Goal: Task Accomplishment & Management: Use online tool/utility

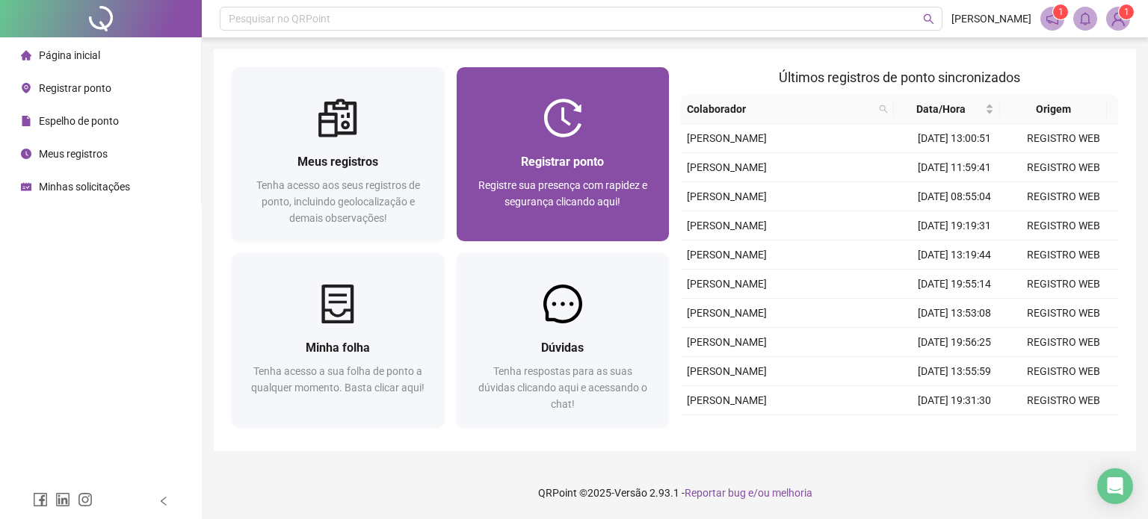
click at [573, 185] on span "Registre sua presença com rapidez e segurança clicando aqui!" at bounding box center [562, 193] width 169 height 28
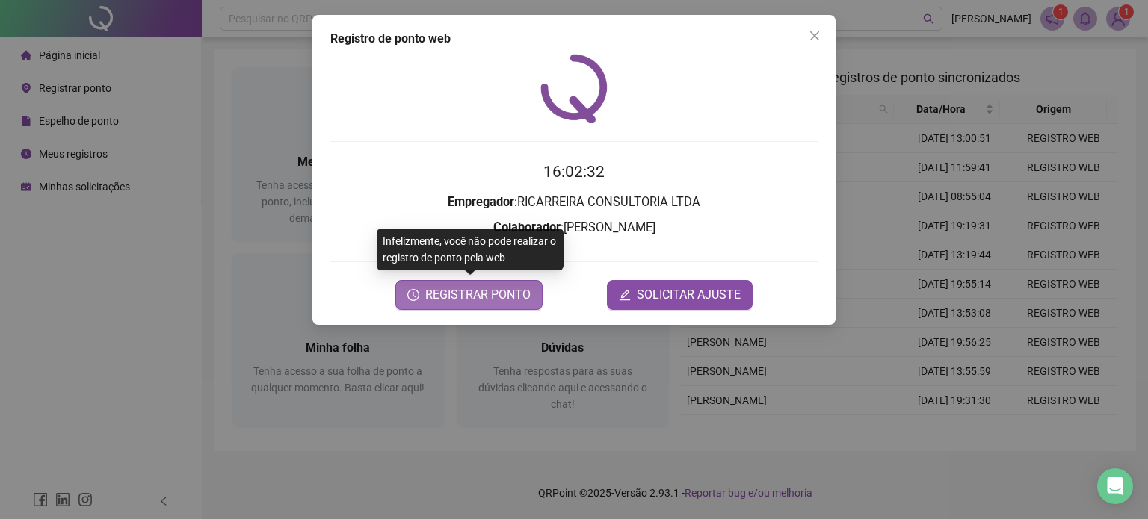
click at [481, 298] on span "REGISTRAR PONTO" at bounding box center [477, 295] width 105 height 18
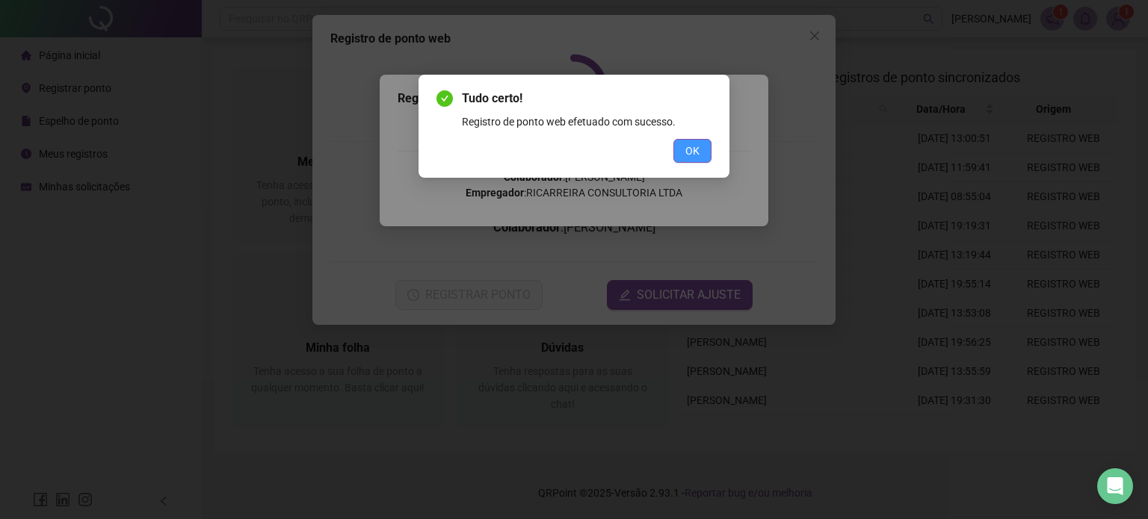
click at [692, 148] on span "OK" at bounding box center [692, 151] width 14 height 16
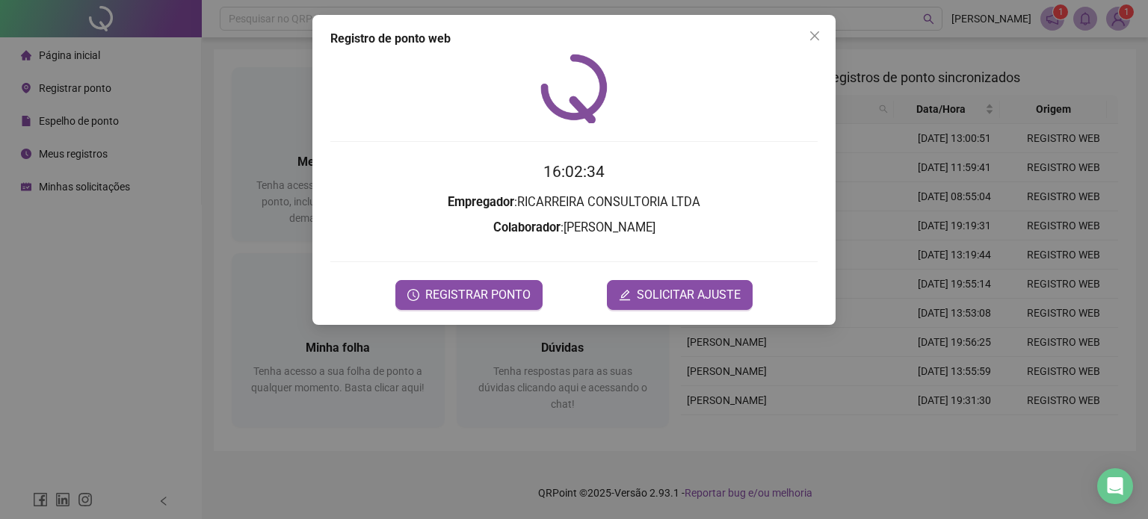
drag, startPoint x: 807, startPoint y: 36, endPoint x: 793, endPoint y: 43, distance: 16.0
click at [808, 36] on span "Close" at bounding box center [815, 36] width 24 height 12
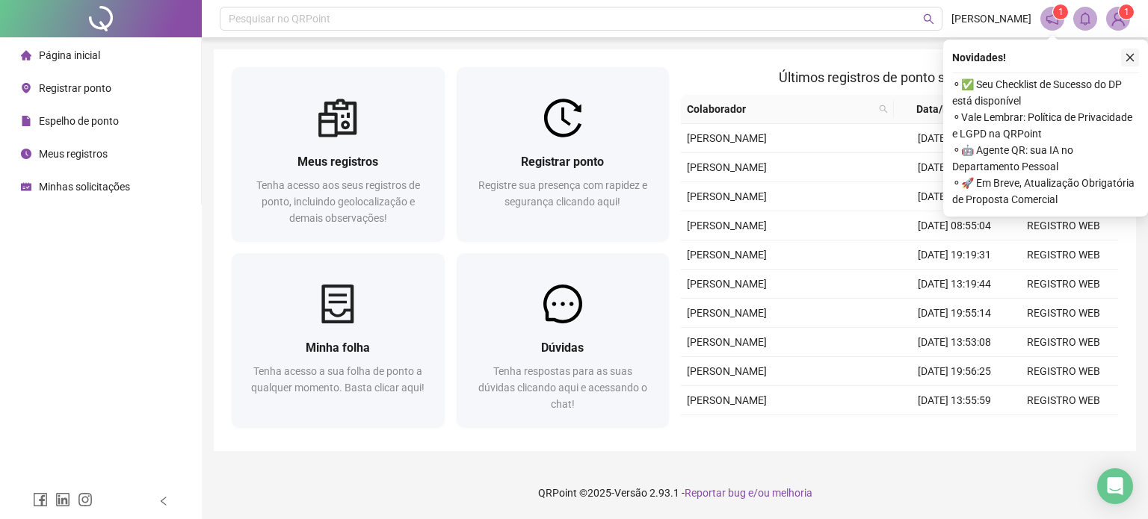
click at [1131, 55] on icon "close" at bounding box center [1130, 57] width 10 height 10
